Goal: Transaction & Acquisition: Purchase product/service

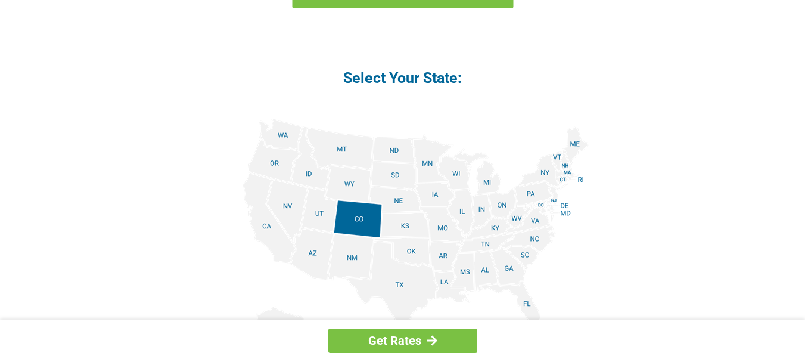
scroll to position [1430, 0]
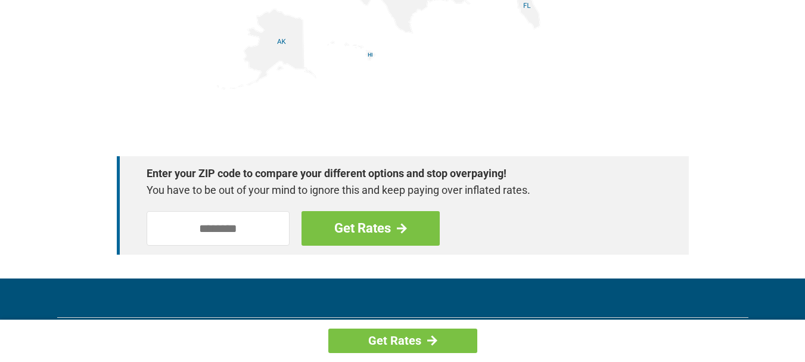
scroll to position [1816, 0]
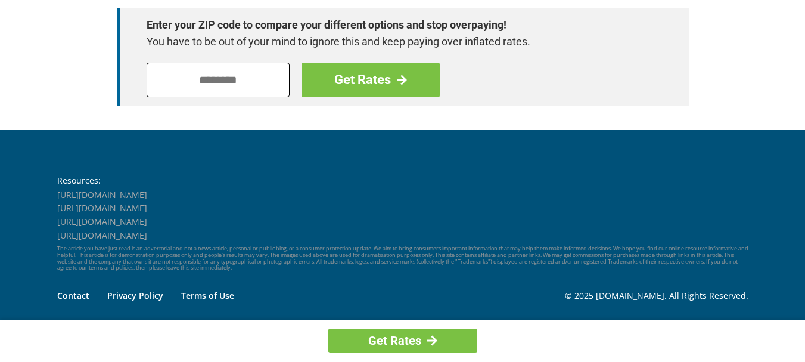
click at [249, 86] on input "tel" at bounding box center [218, 80] width 143 height 35
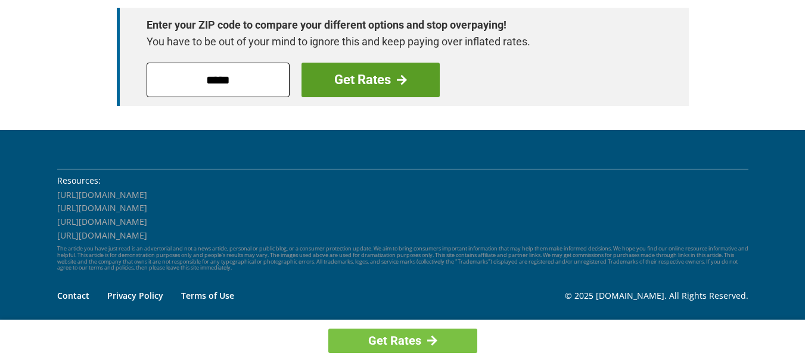
type input "*****"
click at [326, 79] on link "Get Rates" at bounding box center [370, 80] width 138 height 35
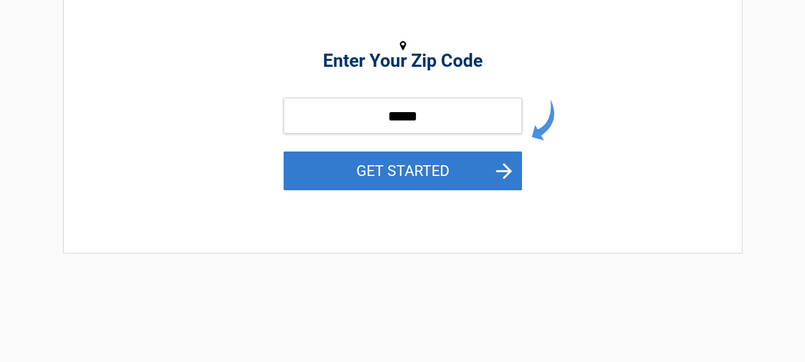
scroll to position [238, 0]
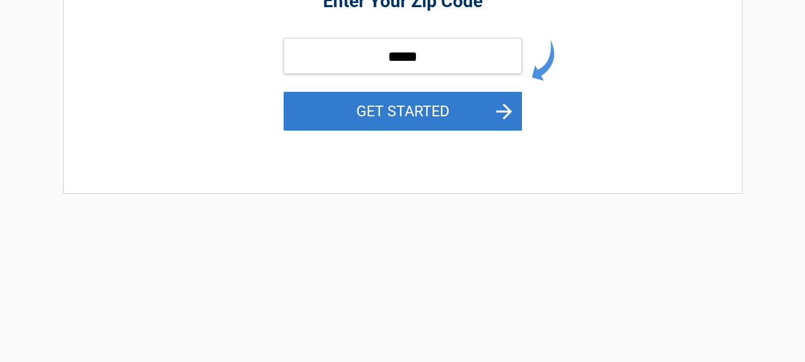
click at [371, 115] on button "GET STARTED" at bounding box center [403, 111] width 238 height 39
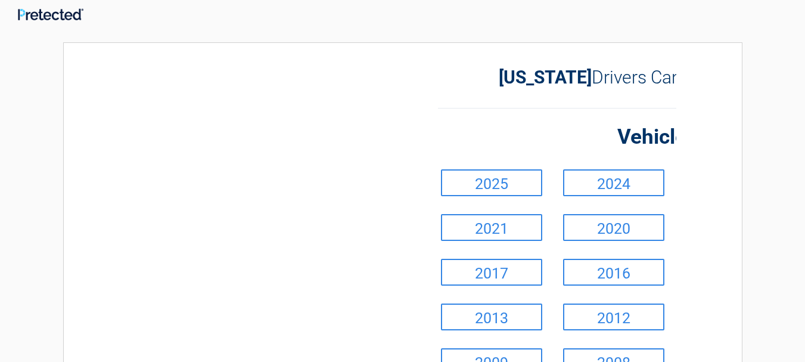
scroll to position [0, 0]
